Goal: Task Accomplishment & Management: Use online tool/utility

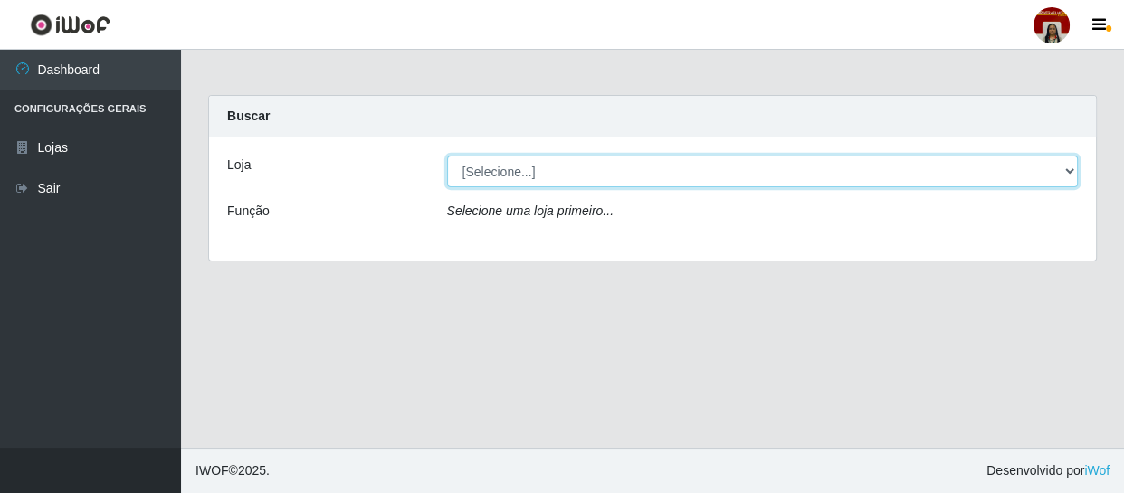
click at [495, 176] on select "[Selecione...] Mar Vermelho - Loja 04" at bounding box center [763, 172] width 632 height 32
select select "251"
click at [447, 156] on select "[Selecione...] Mar Vermelho - Loja 04" at bounding box center [763, 172] width 632 height 32
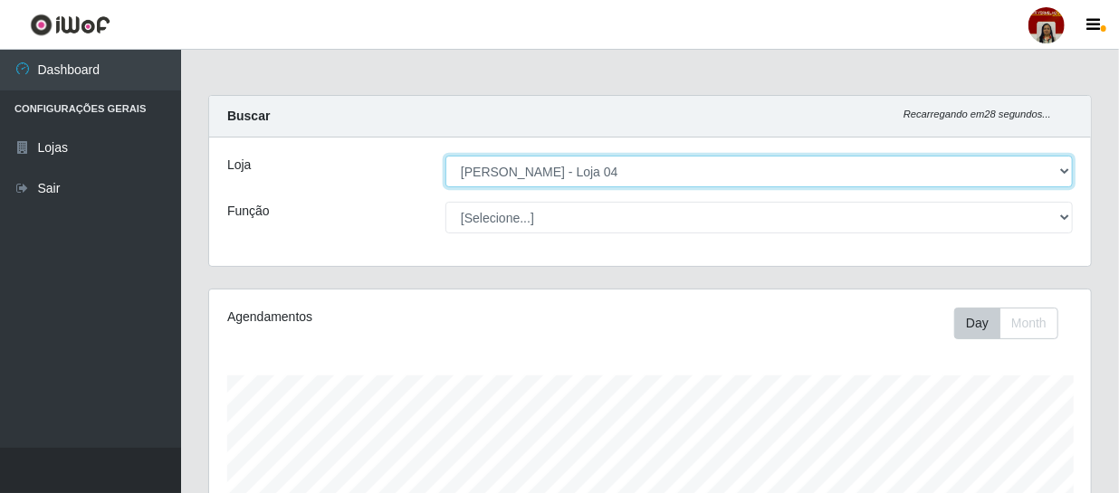
scroll to position [376, 882]
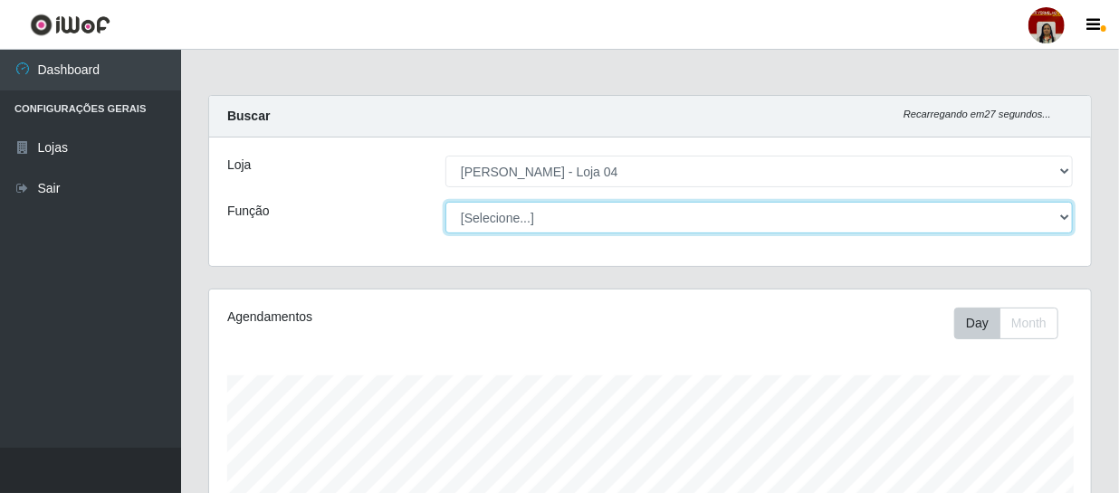
click at [516, 214] on select "[Selecione...] ASG ASG + ASG ++ Auxiliar de Depósito Auxiliar de Depósito + Aux…" at bounding box center [758, 218] width 627 height 32
select select "22"
click at [445, 202] on select "[Selecione...] ASG ASG + ASG ++ Auxiliar de Depósito Auxiliar de Depósito + Aux…" at bounding box center [758, 218] width 627 height 32
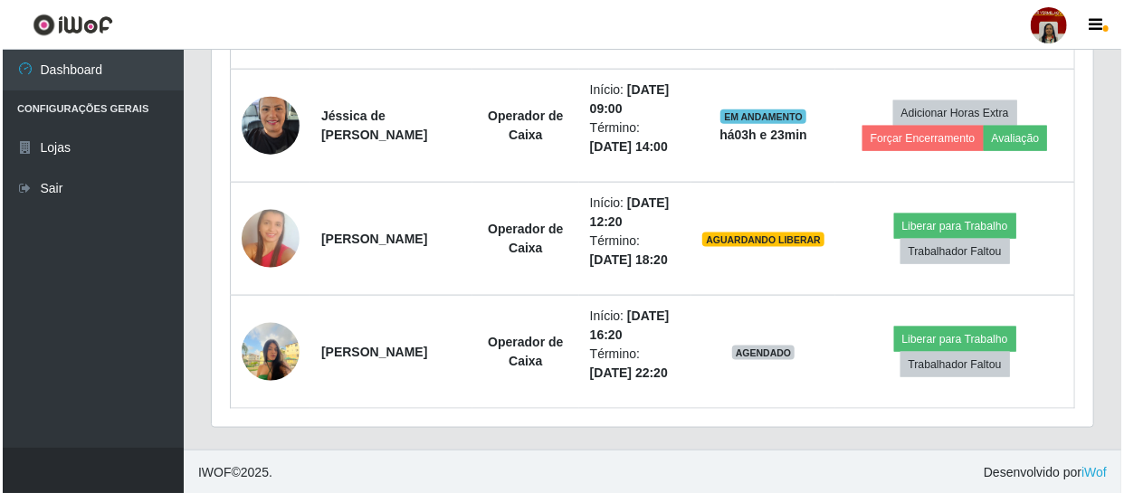
scroll to position [950, 0]
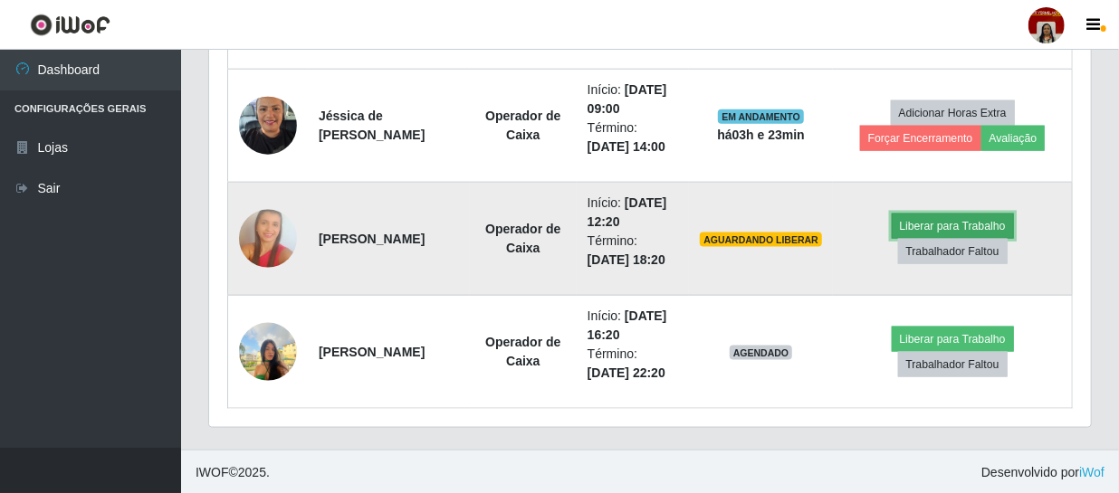
click at [956, 222] on button "Liberar para Trabalho" at bounding box center [953, 226] width 122 height 25
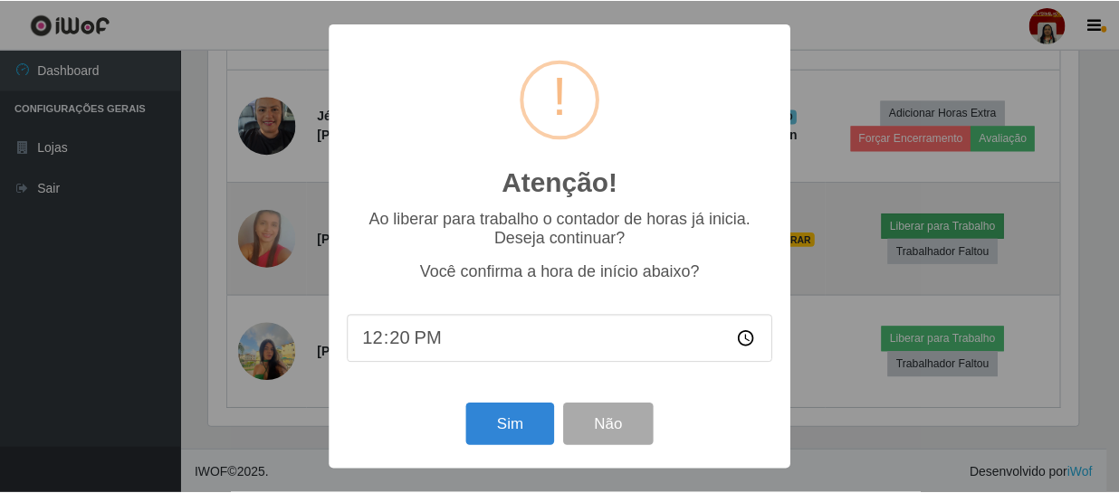
scroll to position [376, 873]
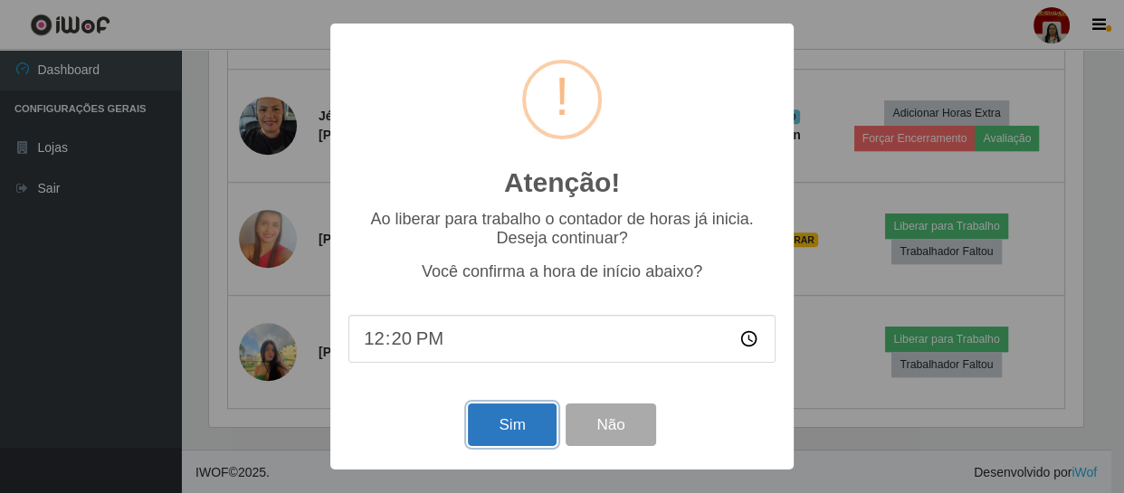
click at [505, 427] on button "Sim" at bounding box center [512, 425] width 88 height 43
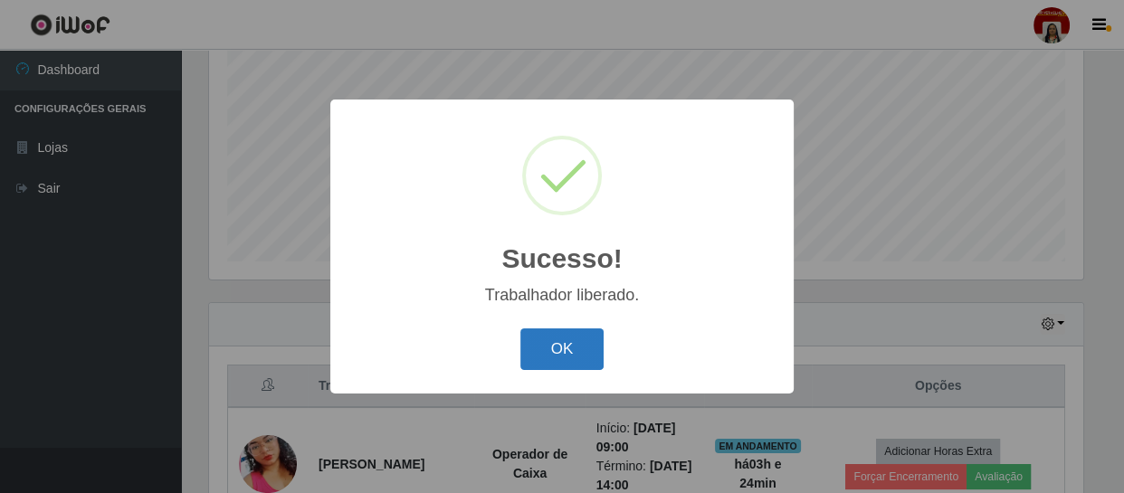
click at [569, 344] on button "OK" at bounding box center [562, 350] width 84 height 43
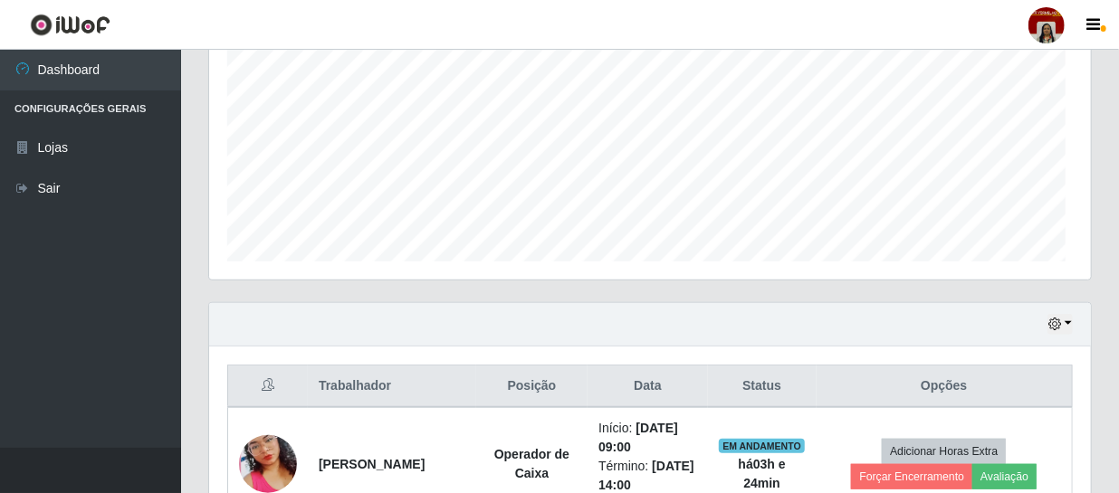
scroll to position [376, 882]
